Goal: Find specific page/section: Find specific page/section

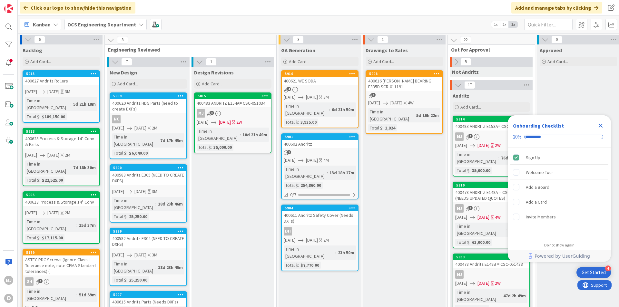
click at [603, 125] on icon "Close Checklist" at bounding box center [601, 126] width 8 height 8
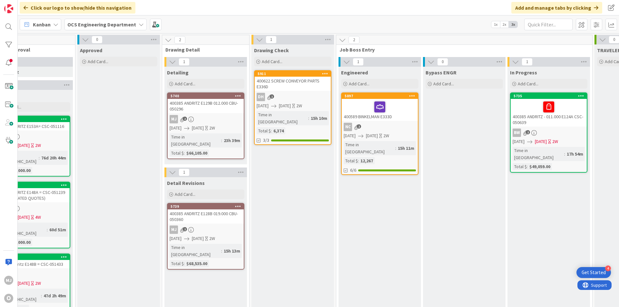
scroll to position [0, 437]
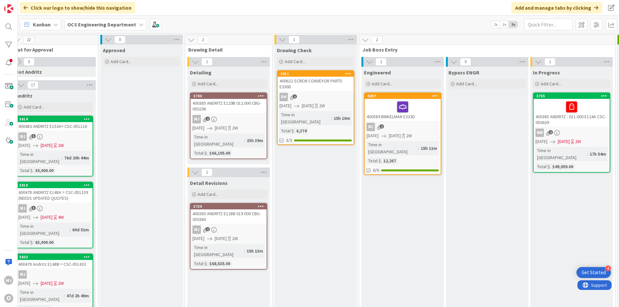
click at [317, 88] on div "400622 SCREW CONVEYOR PARTS E336D" at bounding box center [316, 84] width 76 height 14
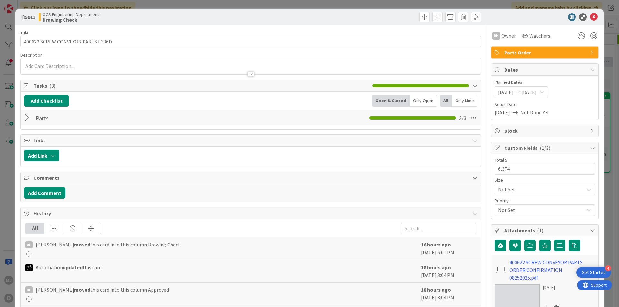
click at [24, 120] on div at bounding box center [28, 118] width 8 height 12
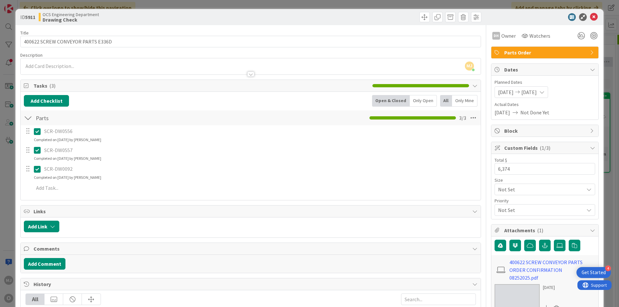
click at [29, 121] on div at bounding box center [28, 118] width 8 height 12
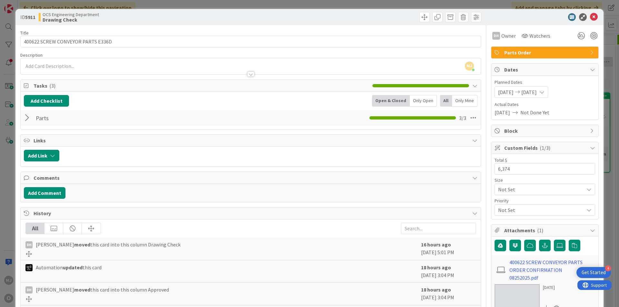
click at [27, 118] on div at bounding box center [28, 118] width 8 height 12
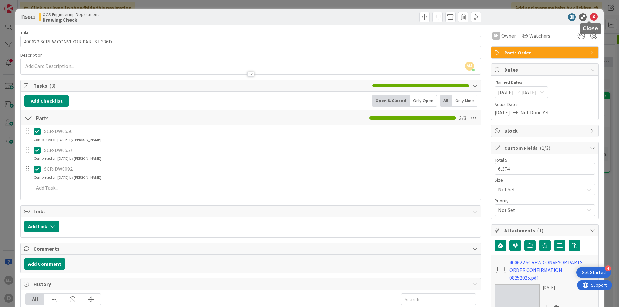
click at [590, 15] on icon at bounding box center [594, 17] width 8 height 8
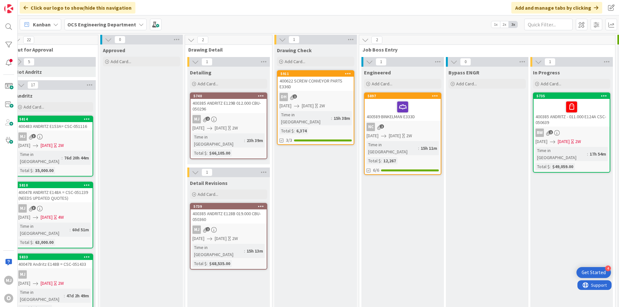
drag, startPoint x: 398, startPoint y: 6, endPoint x: 380, endPoint y: 3, distance: 18.3
click at [380, 3] on div "Click our logo to show/hide this navigation Add and manage tabs by clicking" at bounding box center [319, 7] width 602 height 15
drag, startPoint x: 379, startPoint y: 3, endPoint x: 362, endPoint y: 2, distance: 16.5
click at [362, 2] on div "Click our logo to show/hide this navigation Add and manage tabs by clicking" at bounding box center [319, 7] width 602 height 15
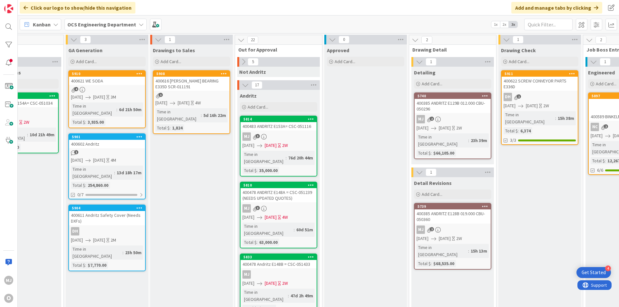
scroll to position [0, 212]
click at [244, 58] on button at bounding box center [244, 62] width 8 height 8
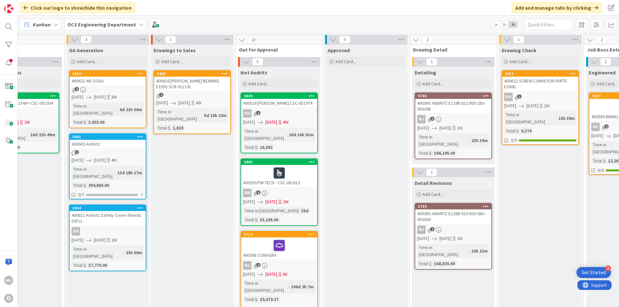
click at [243, 41] on icon at bounding box center [241, 39] width 7 height 7
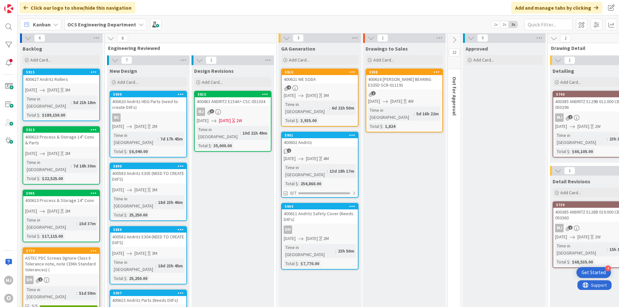
scroll to position [0, 0]
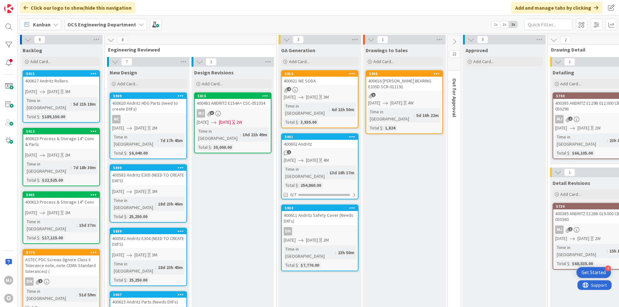
drag, startPoint x: 316, startPoint y: 9, endPoint x: 299, endPoint y: 8, distance: 17.4
click at [299, 8] on div "Click our logo to show/hide this navigation Add and manage tabs by clicking" at bounding box center [319, 7] width 602 height 15
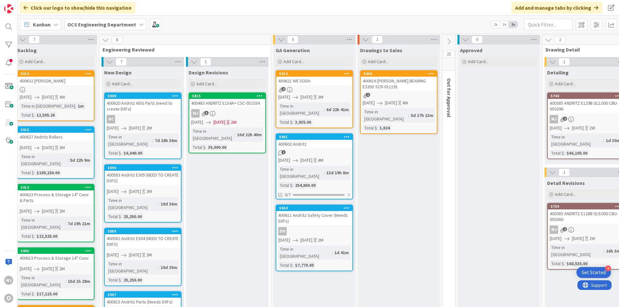
scroll to position [0, 5]
